Goal: Find specific page/section: Find specific page/section

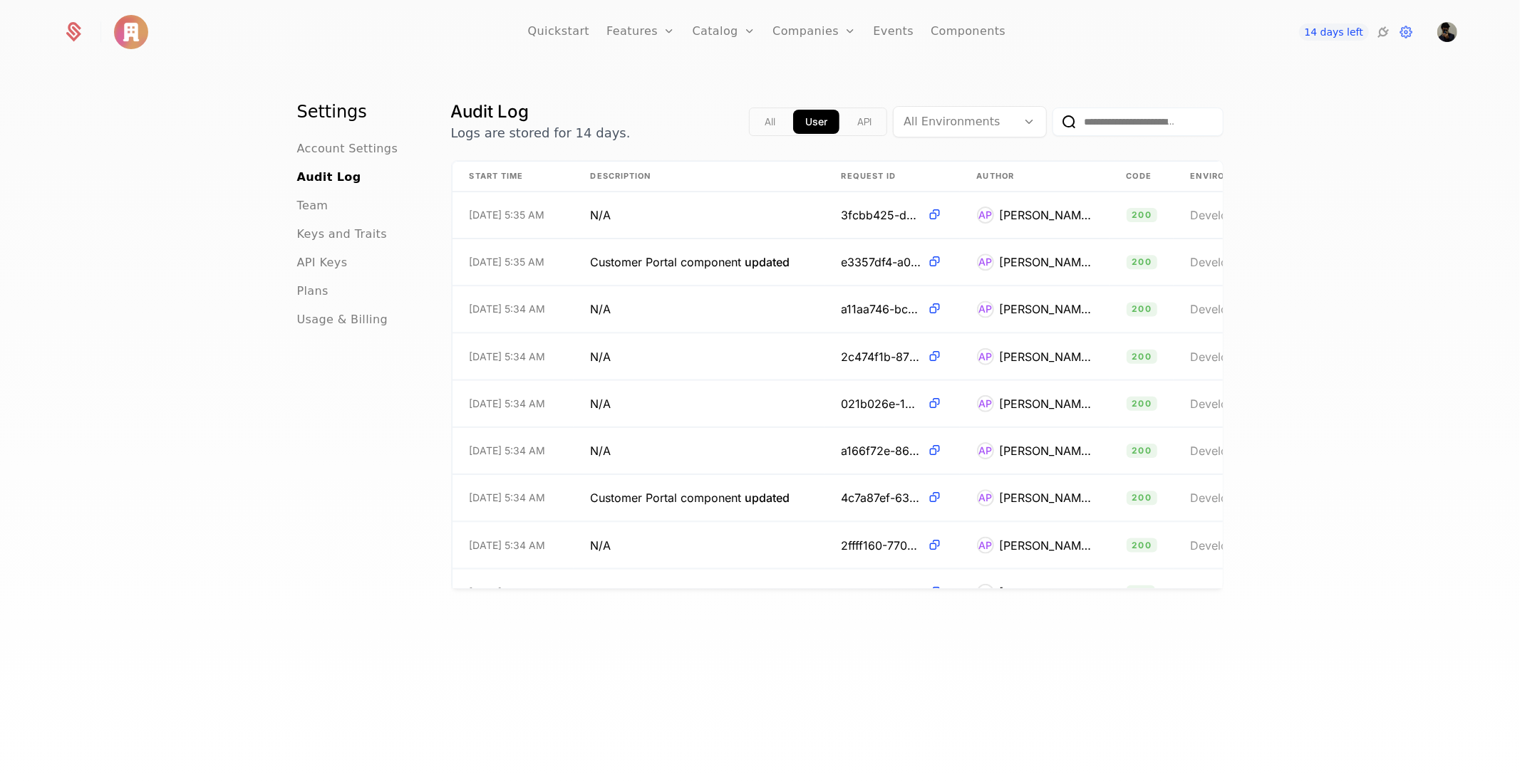
click at [1024, 33] on nav "Quickstart Features Features Flags Catalog Plans Add Ons Credits Configuration …" at bounding box center [766, 31] width 954 height 64
click at [992, 33] on nav "Quickstart Features Features Flags Catalog Plans Add Ons Credits Configuration …" at bounding box center [766, 31] width 954 height 64
click at [977, 32] on link "Components" at bounding box center [967, 31] width 75 height 64
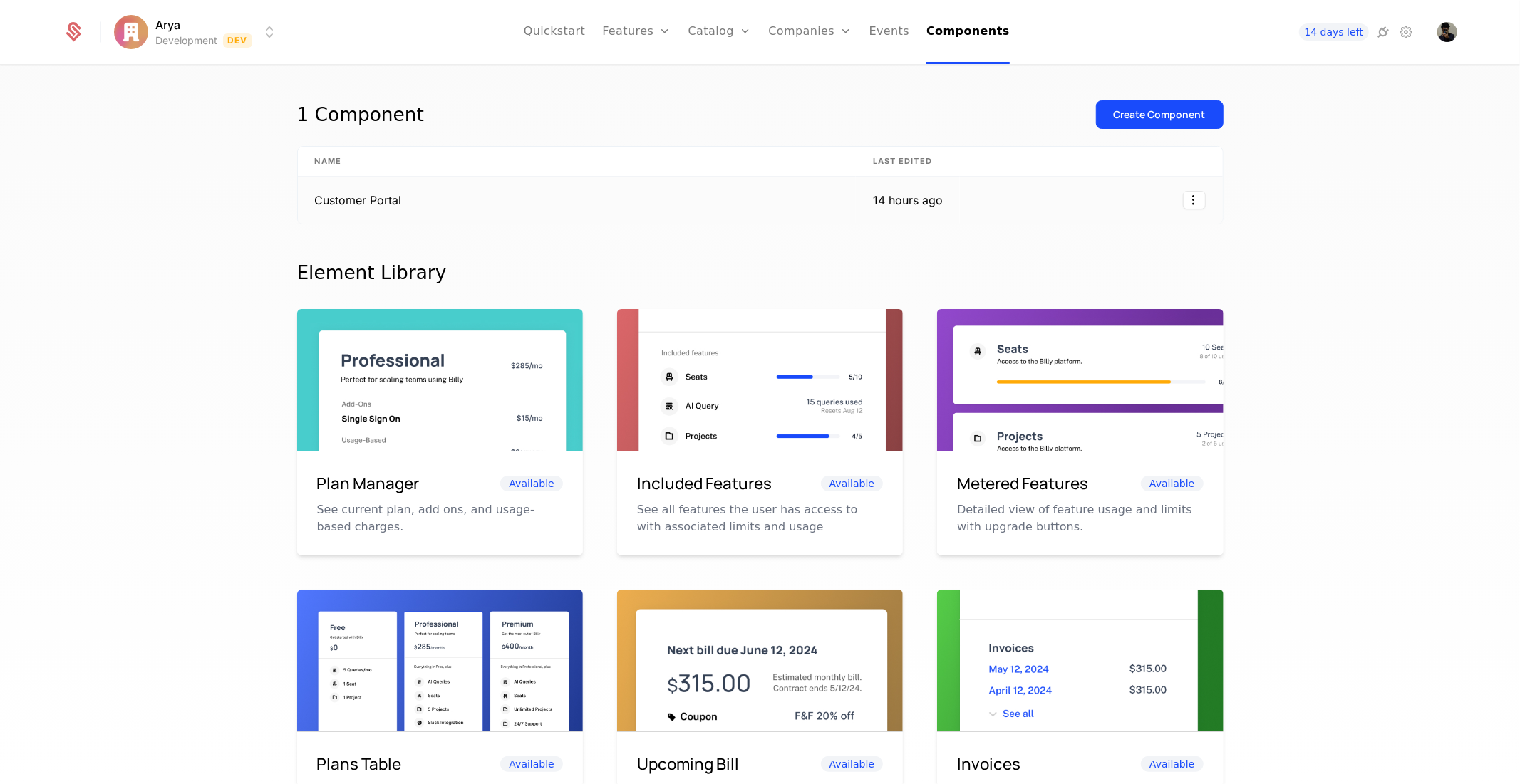
click at [451, 207] on td "Customer Portal" at bounding box center [577, 200] width 558 height 47
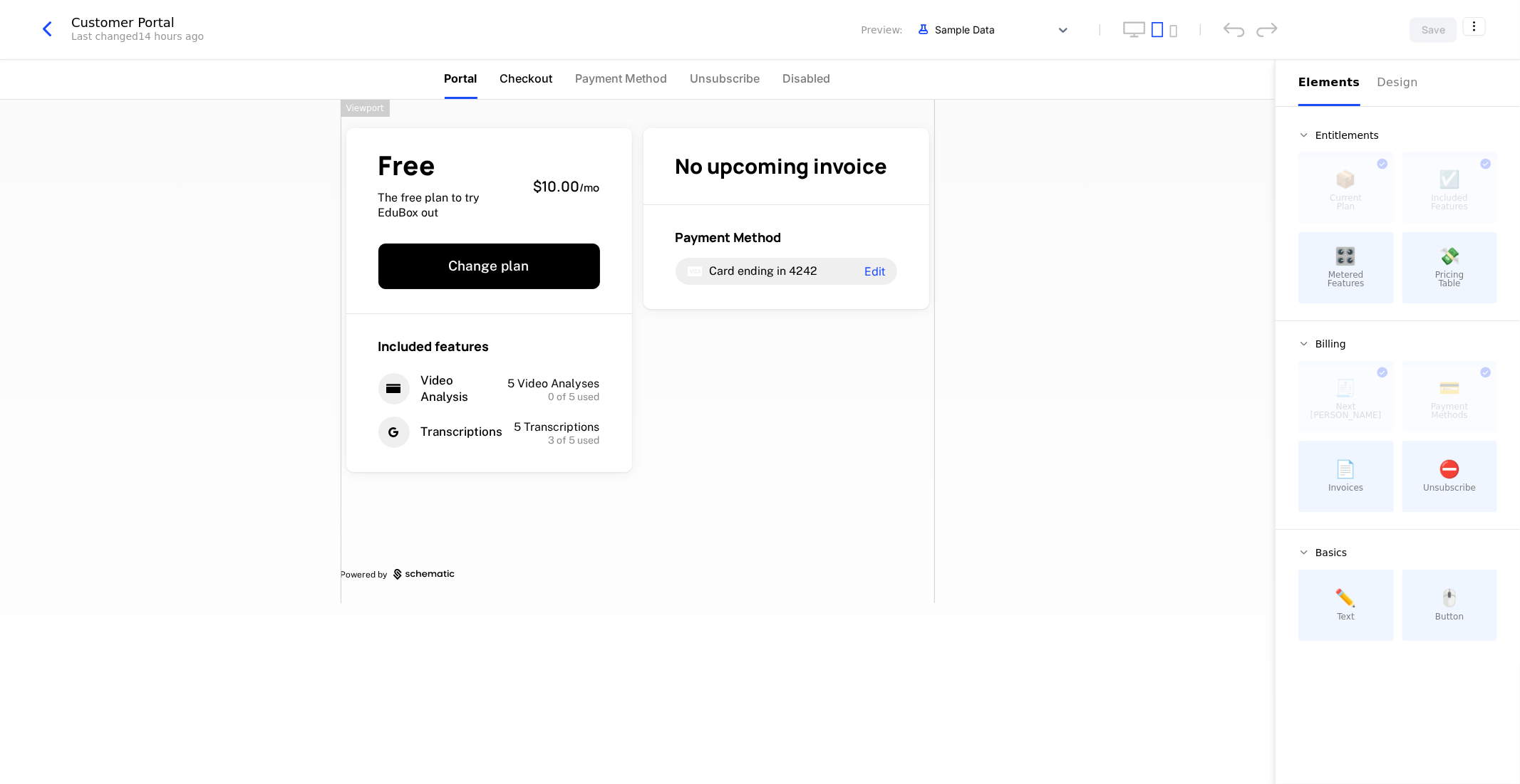
click at [536, 74] on span "Checkout" at bounding box center [526, 78] width 53 height 17
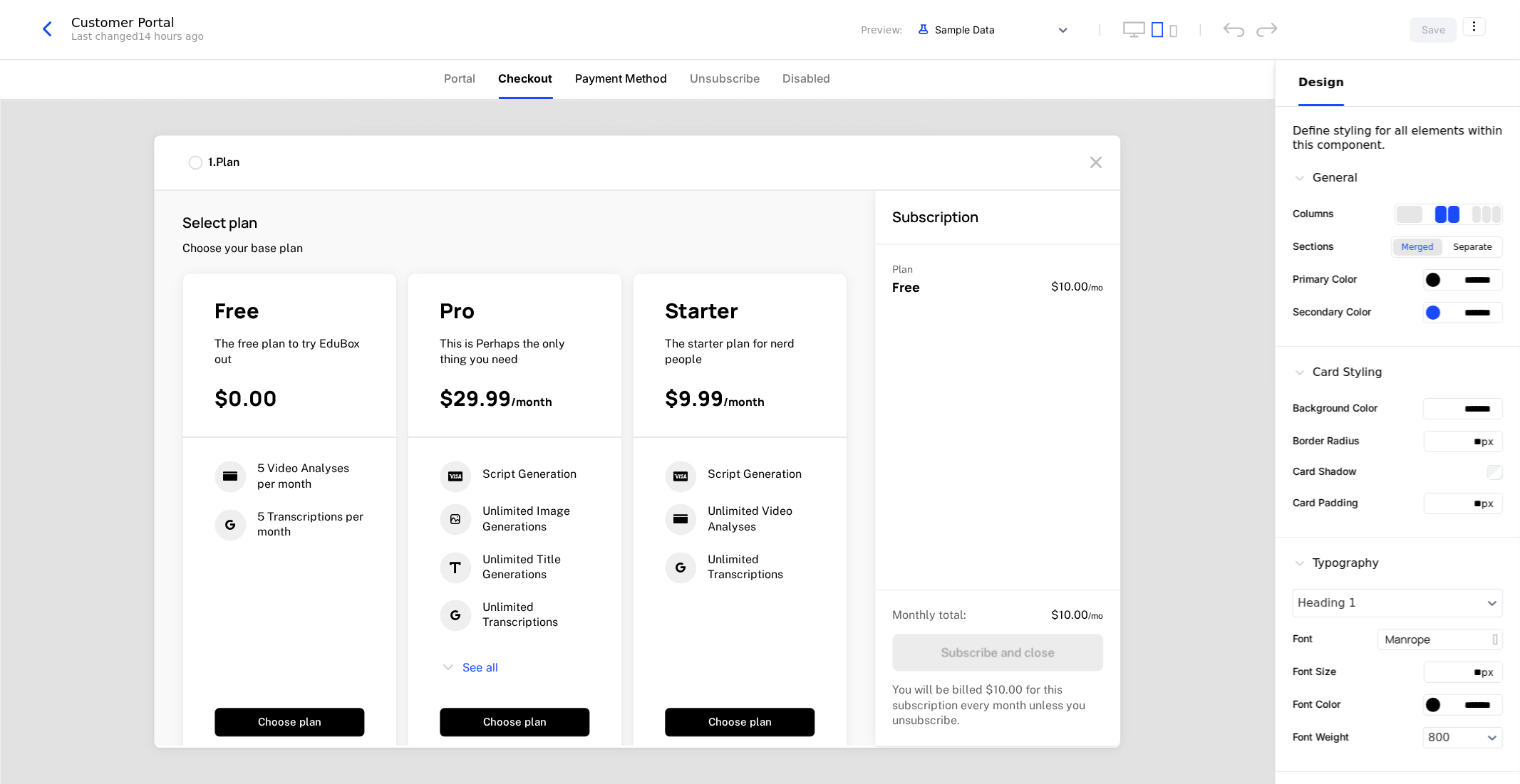
click at [648, 83] on span "Payment Method" at bounding box center [621, 78] width 92 height 17
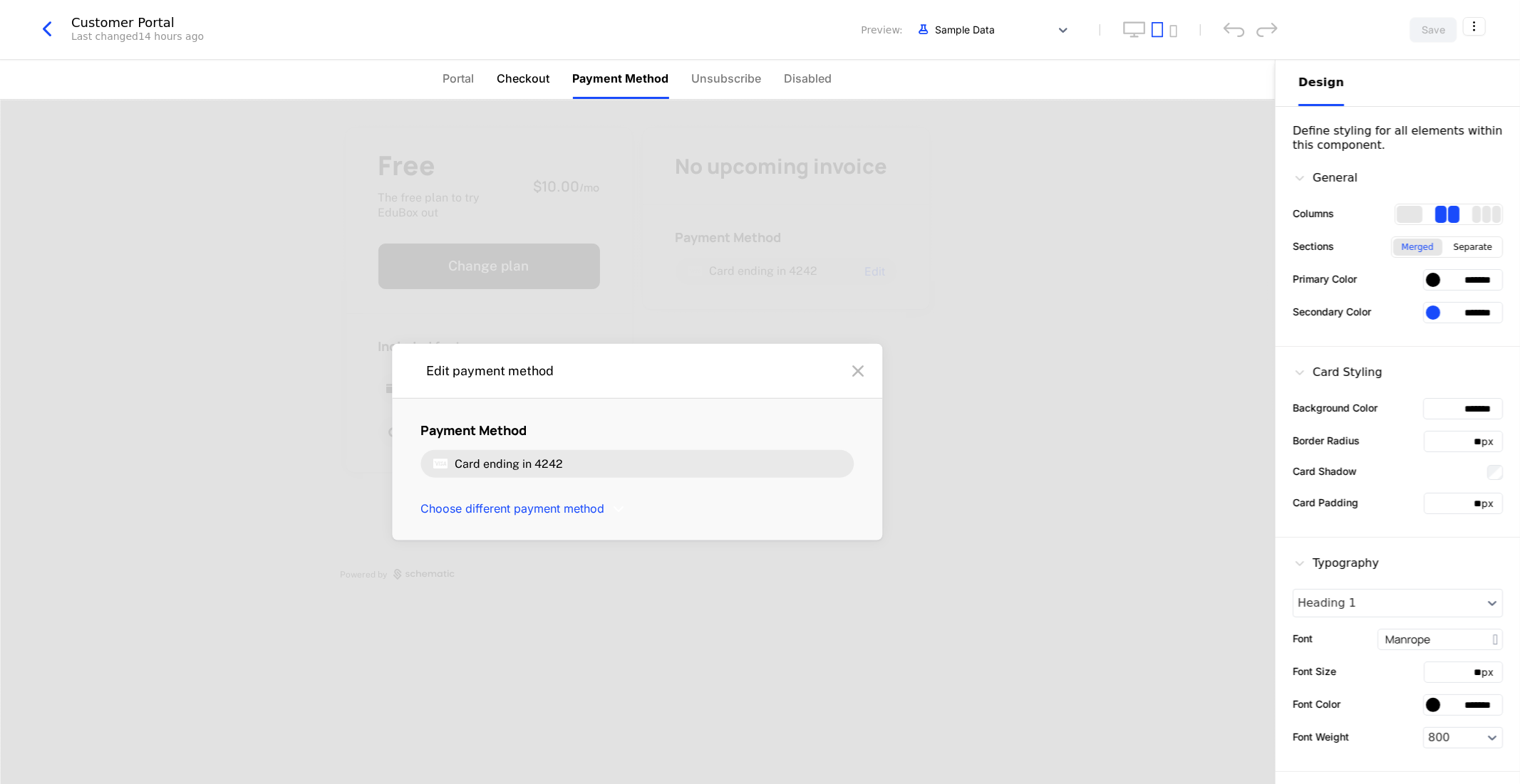
click at [547, 84] on span "Checkout" at bounding box center [523, 78] width 53 height 17
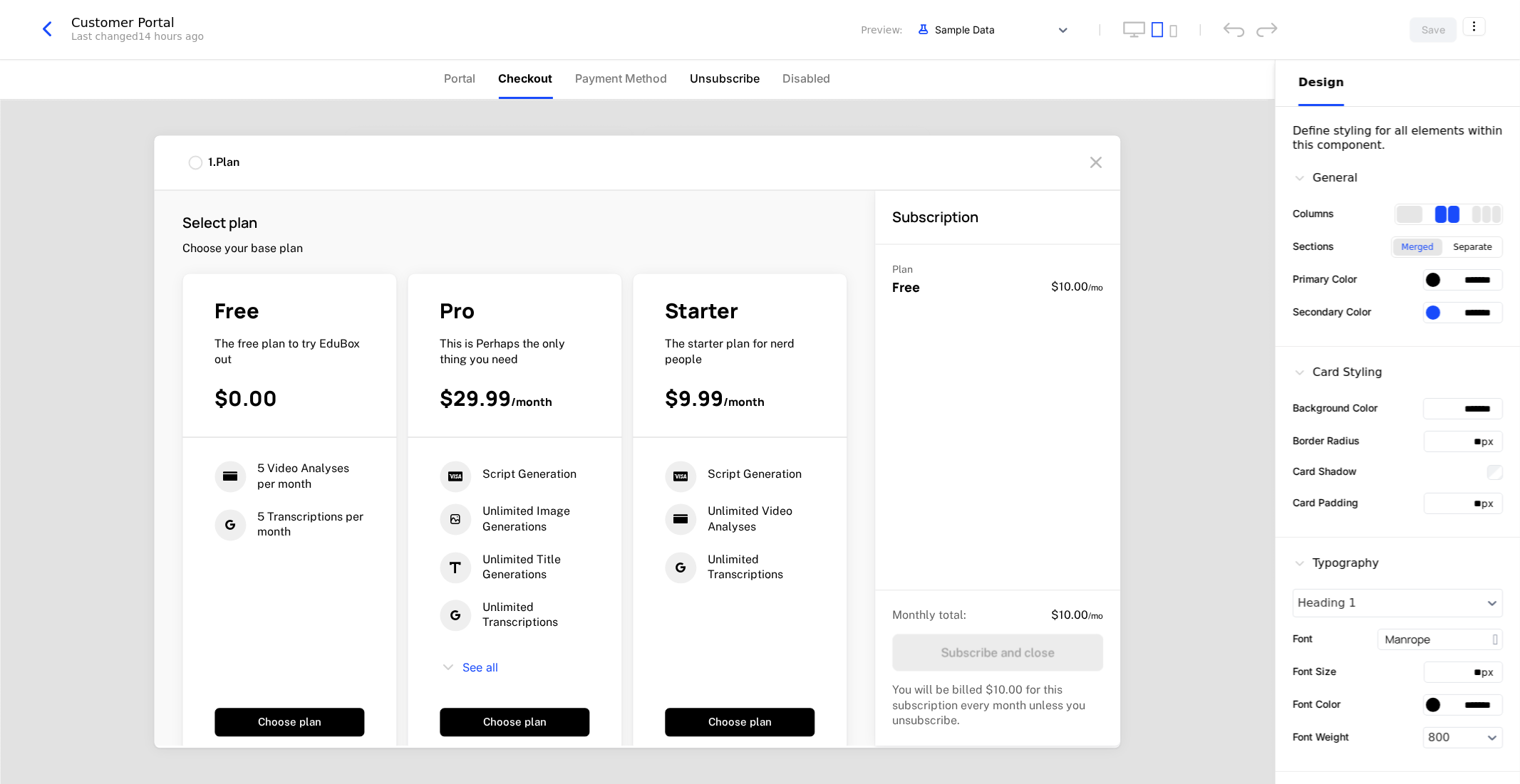
click at [720, 91] on li "Unsubscribe" at bounding box center [726, 80] width 70 height 40
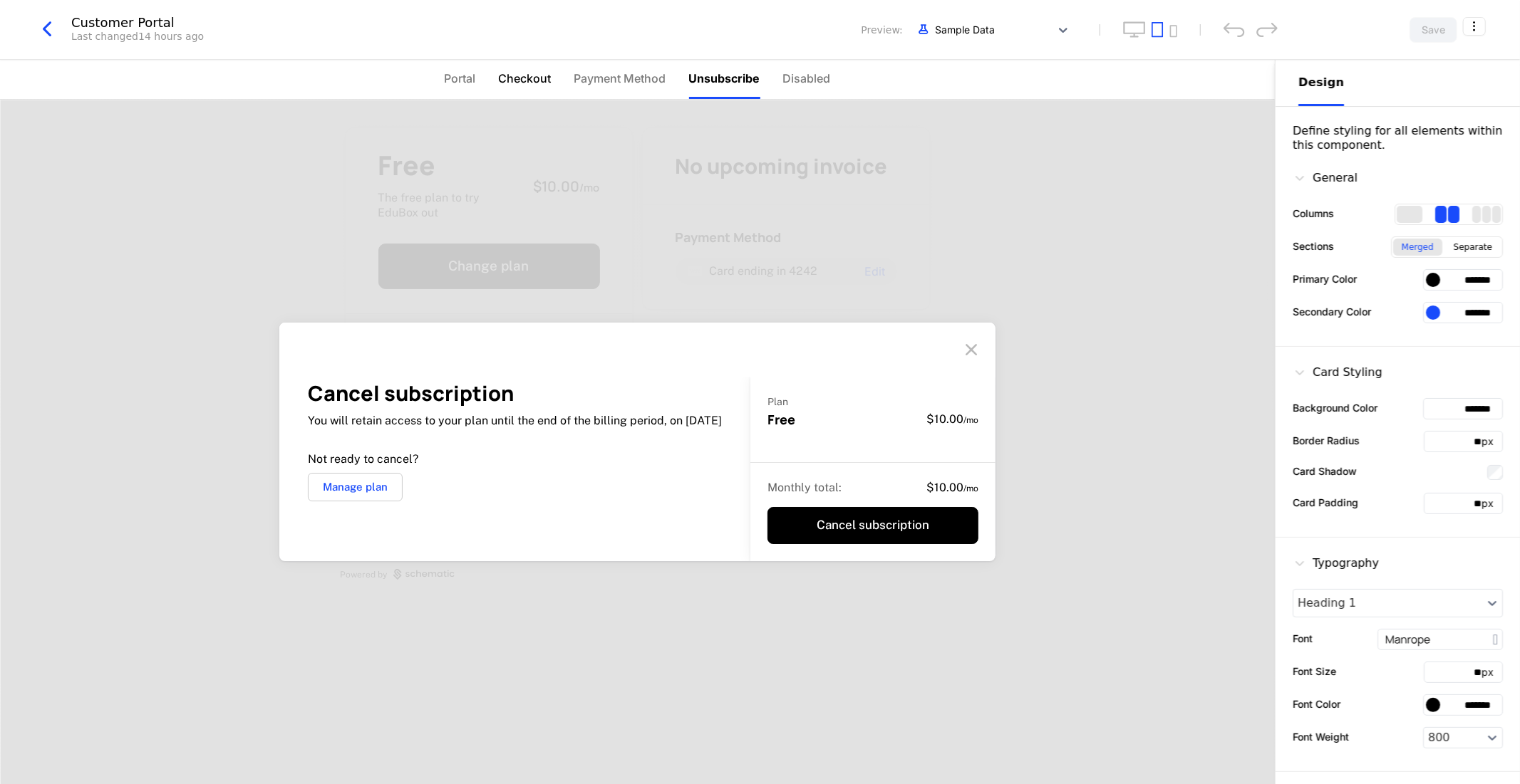
click at [508, 97] on li "Checkout" at bounding box center [524, 80] width 53 height 40
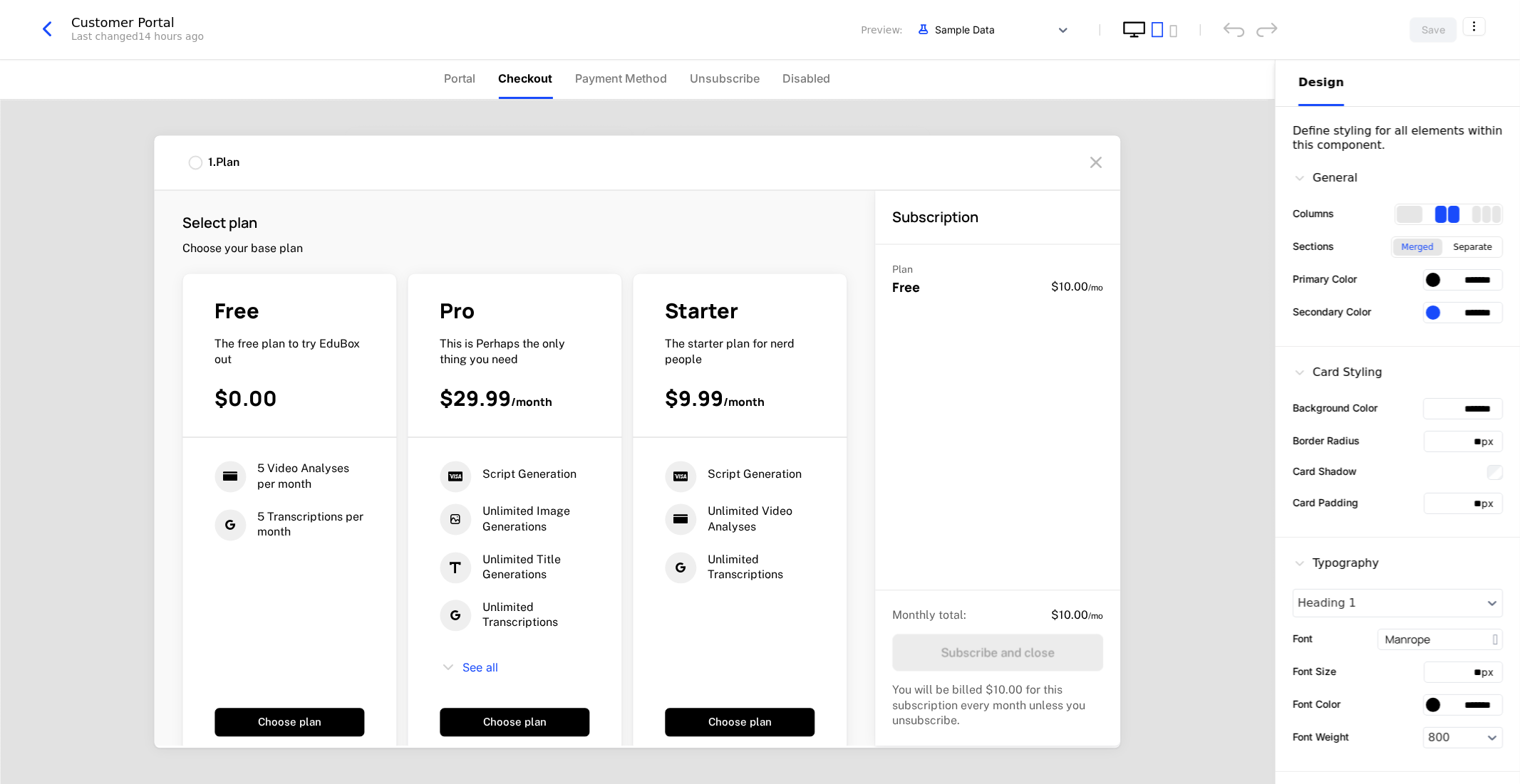
click at [1143, 26] on icon "desktop" at bounding box center [1133, 30] width 22 height 16
click at [1157, 25] on icon "tablet" at bounding box center [1157, 30] width 12 height 16
